Goal: Information Seeking & Learning: Learn about a topic

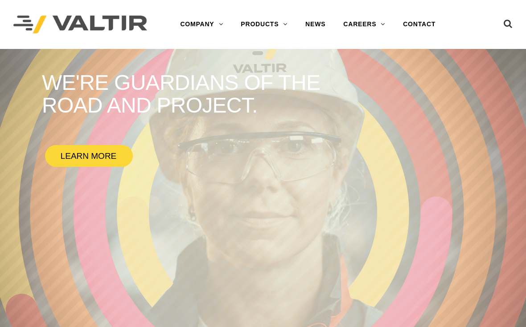
click at [178, 97] on link "INTERNATIONAL" at bounding box center [226, 96] width 111 height 18
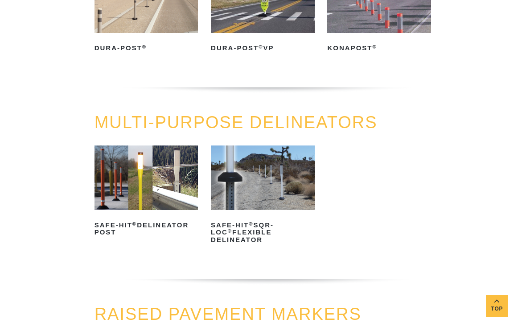
scroll to position [177, 0]
click at [241, 203] on img at bounding box center [263, 178] width 104 height 65
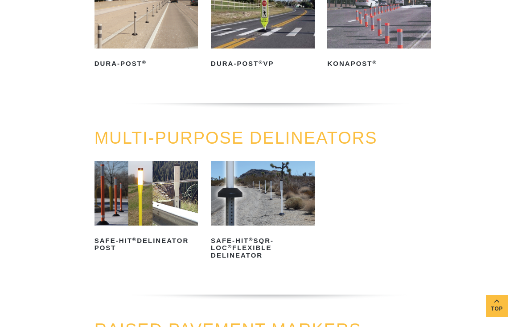
scroll to position [162, 0]
click at [105, 187] on img at bounding box center [146, 193] width 104 height 65
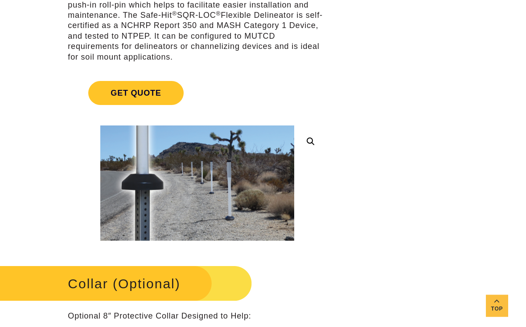
scroll to position [186, 0]
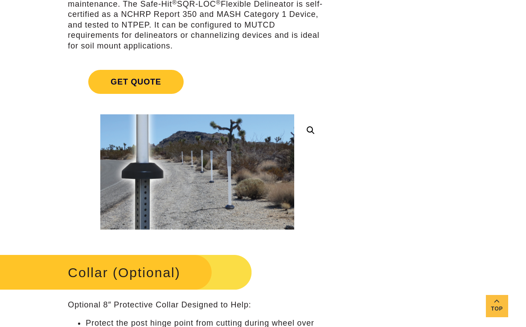
click at [134, 157] on img at bounding box center [321, 265] width 507 height 301
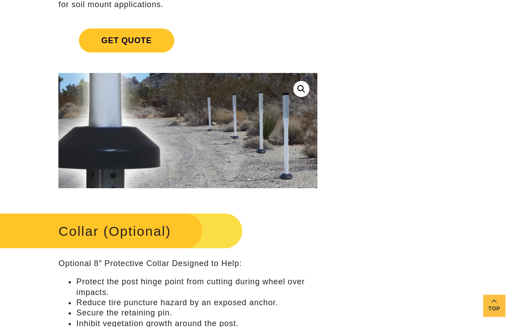
scroll to position [216, 7]
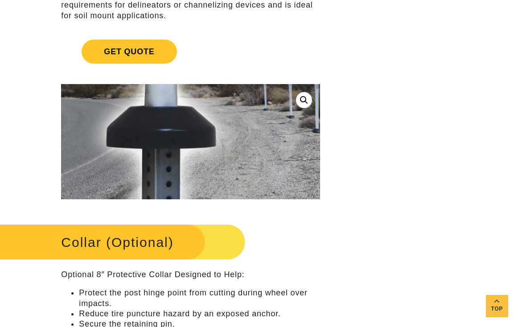
click at [72, 146] on img at bounding box center [304, 130] width 507 height 301
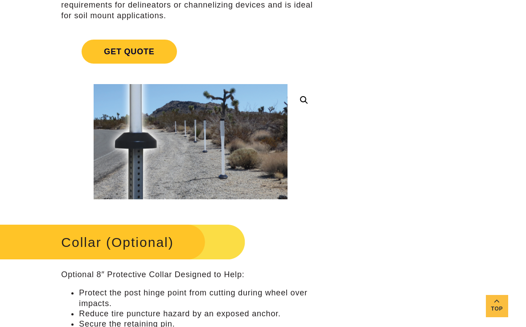
click at [109, 160] on img at bounding box center [304, 130] width 507 height 301
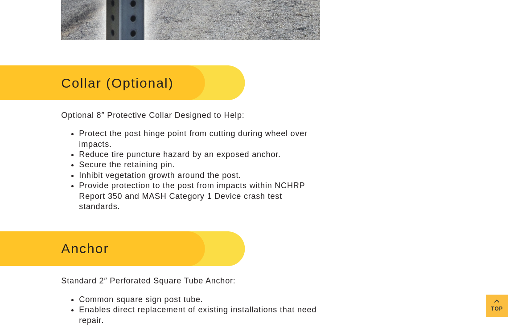
scroll to position [372, 7]
